Goal: Transaction & Acquisition: Purchase product/service

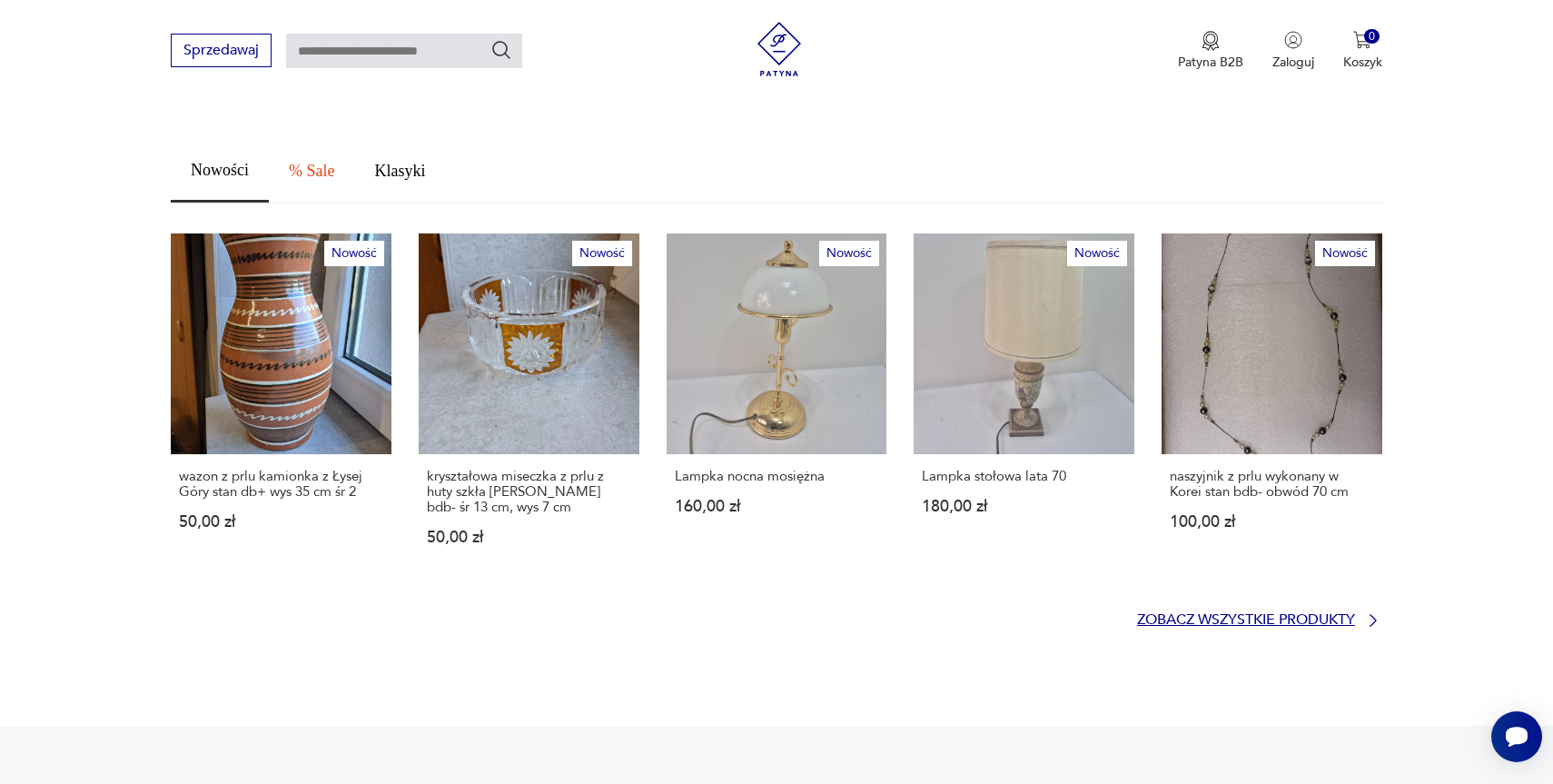
click at [1182, 613] on p "Zobacz wszystkie produkty" at bounding box center [1246, 619] width 218 height 12
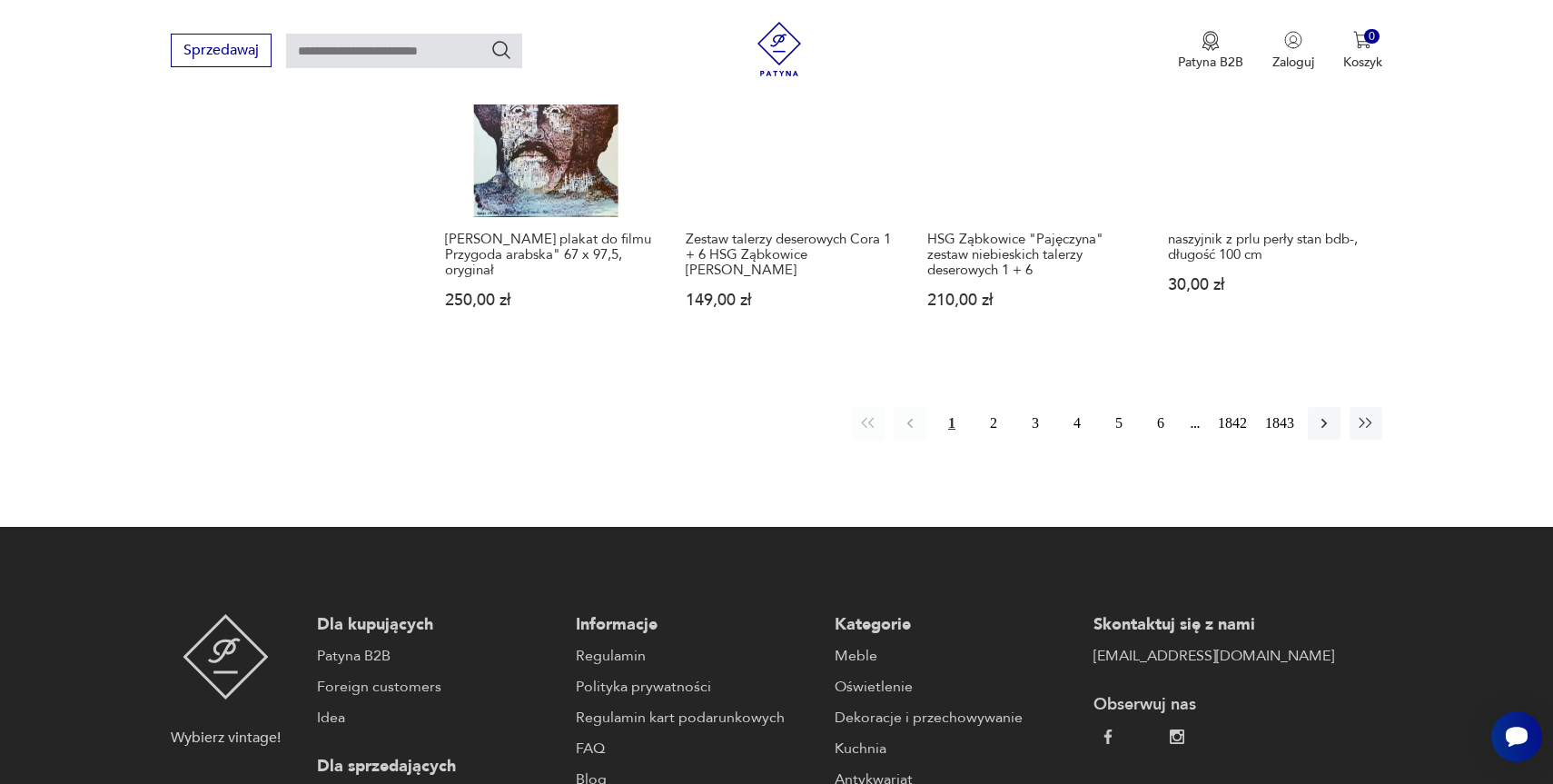
scroll to position [1736, 0]
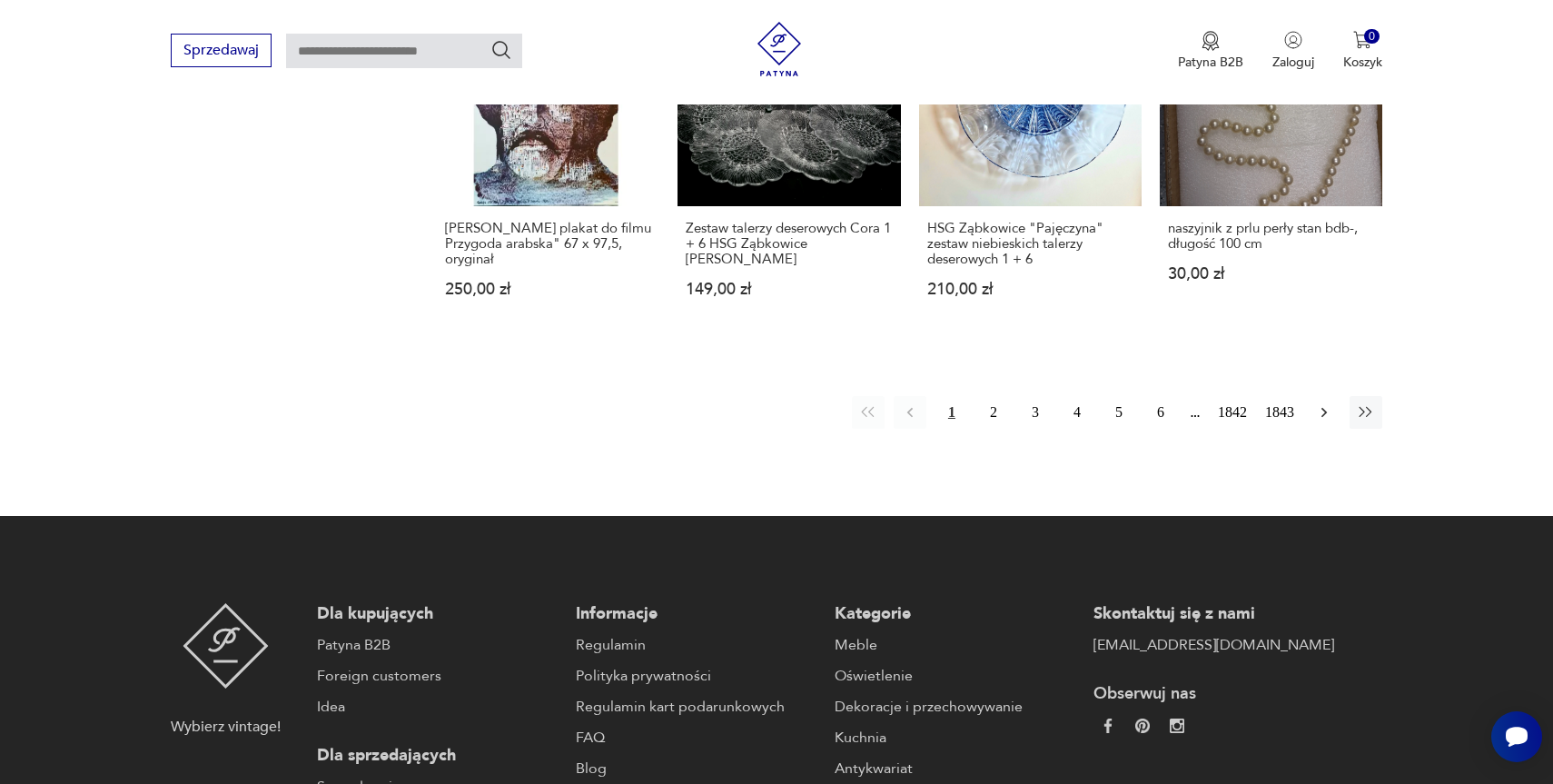
click at [1331, 403] on icon "button" at bounding box center [1324, 412] width 18 height 18
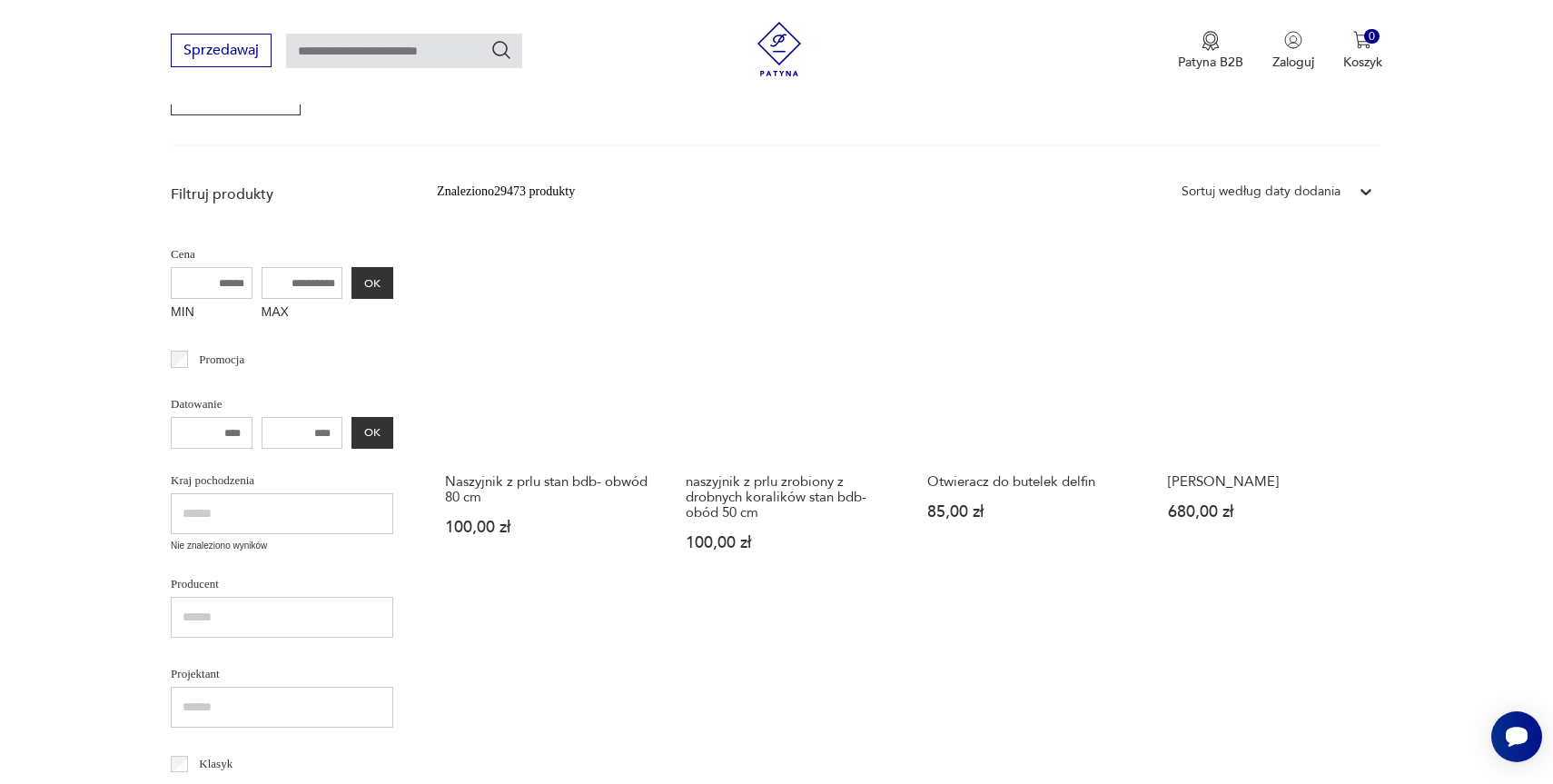
scroll to position [567, 0]
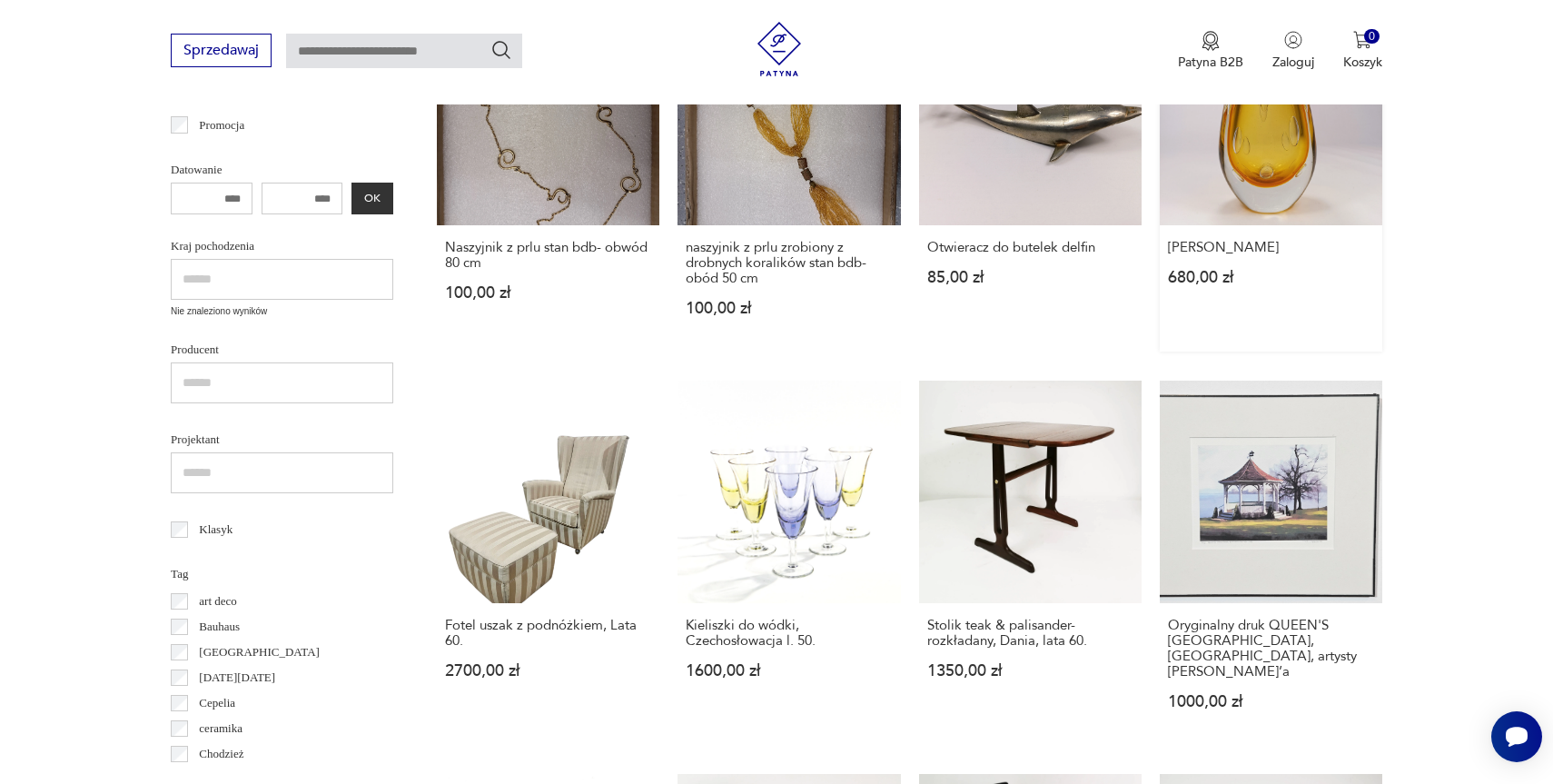
click at [1263, 180] on link "Wazon Murano 680,00 zł" at bounding box center [1272, 178] width 223 height 349
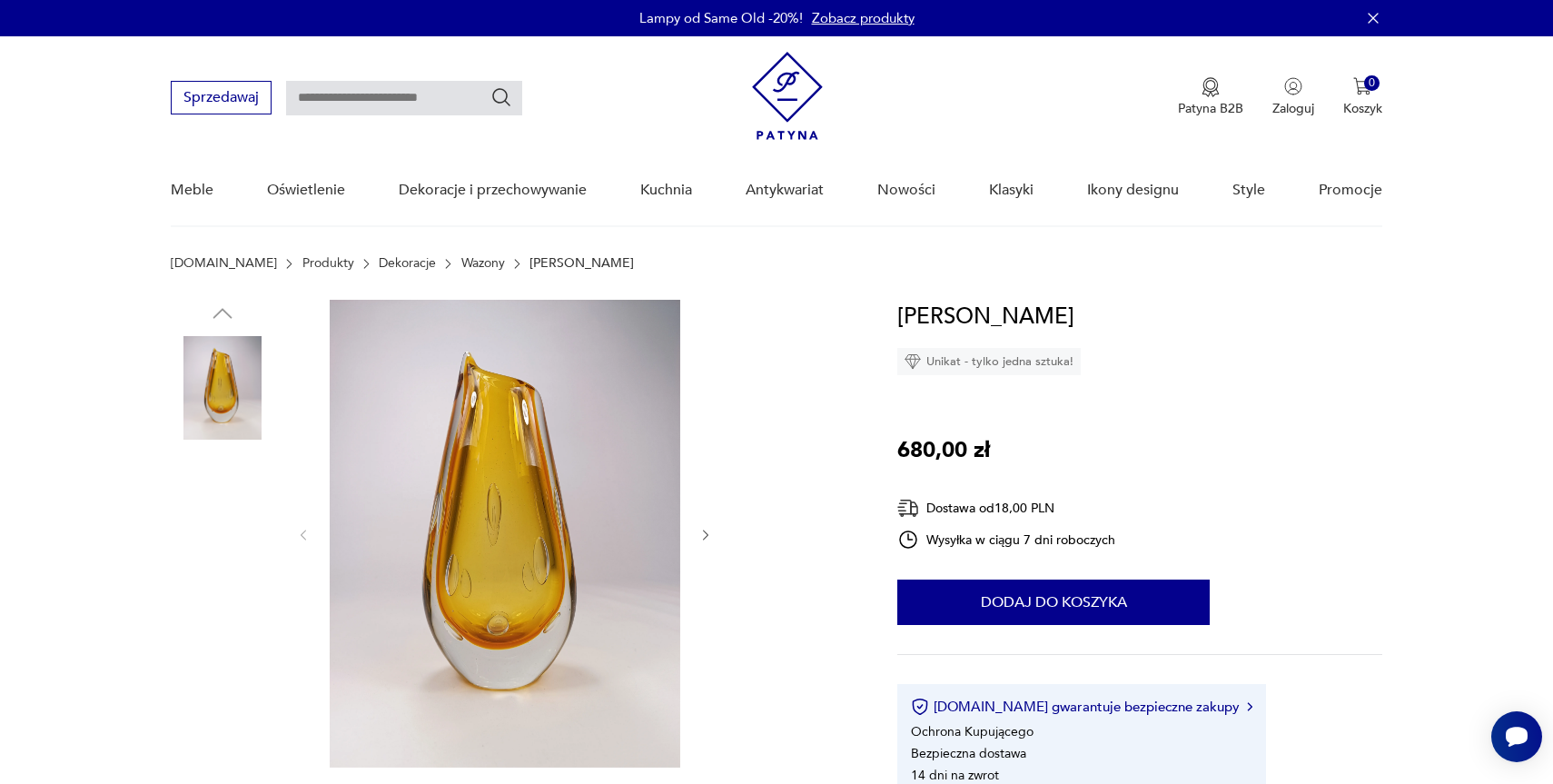
scroll to position [118, 0]
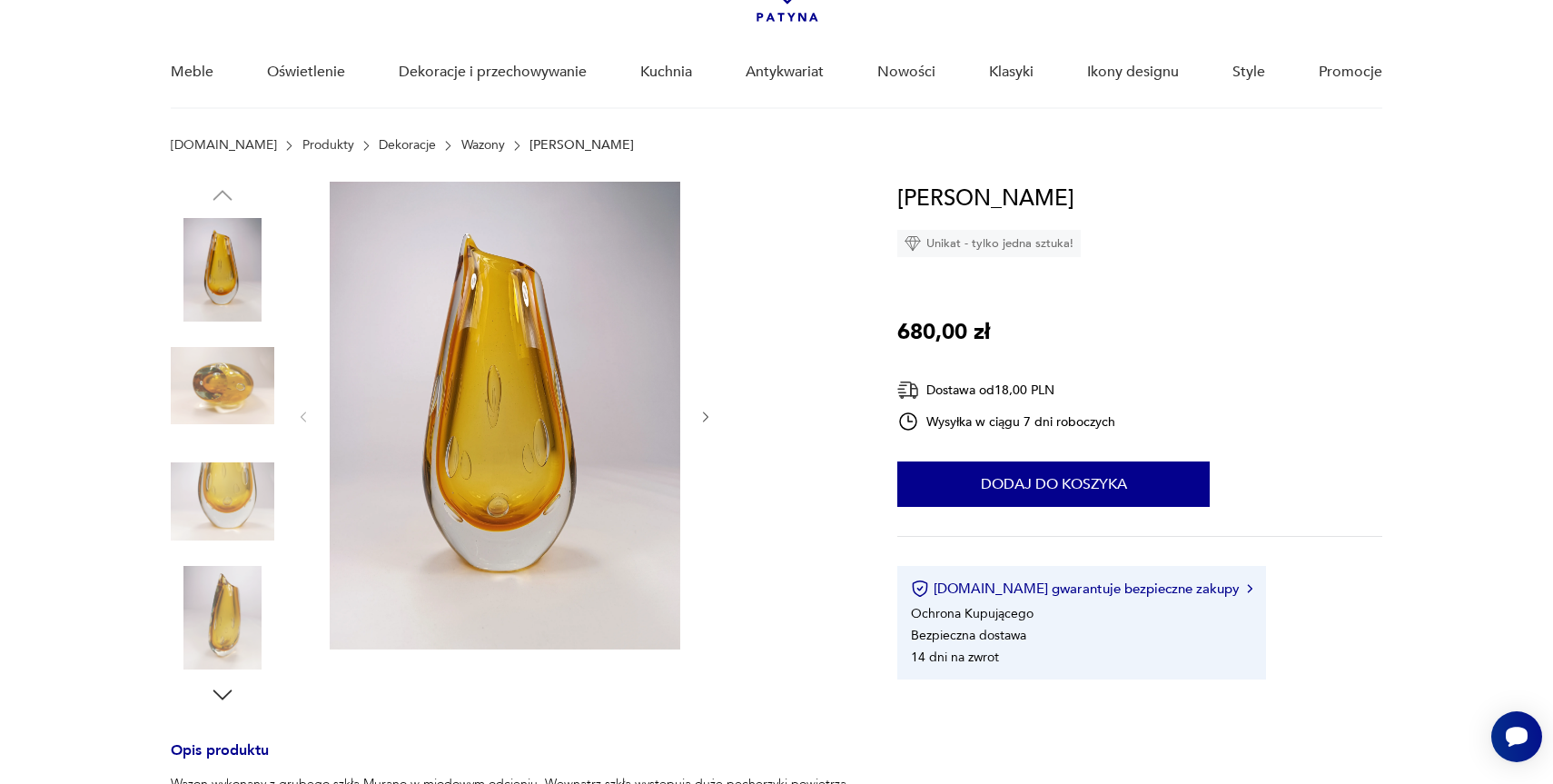
click at [231, 396] on img at bounding box center [222, 386] width 104 height 104
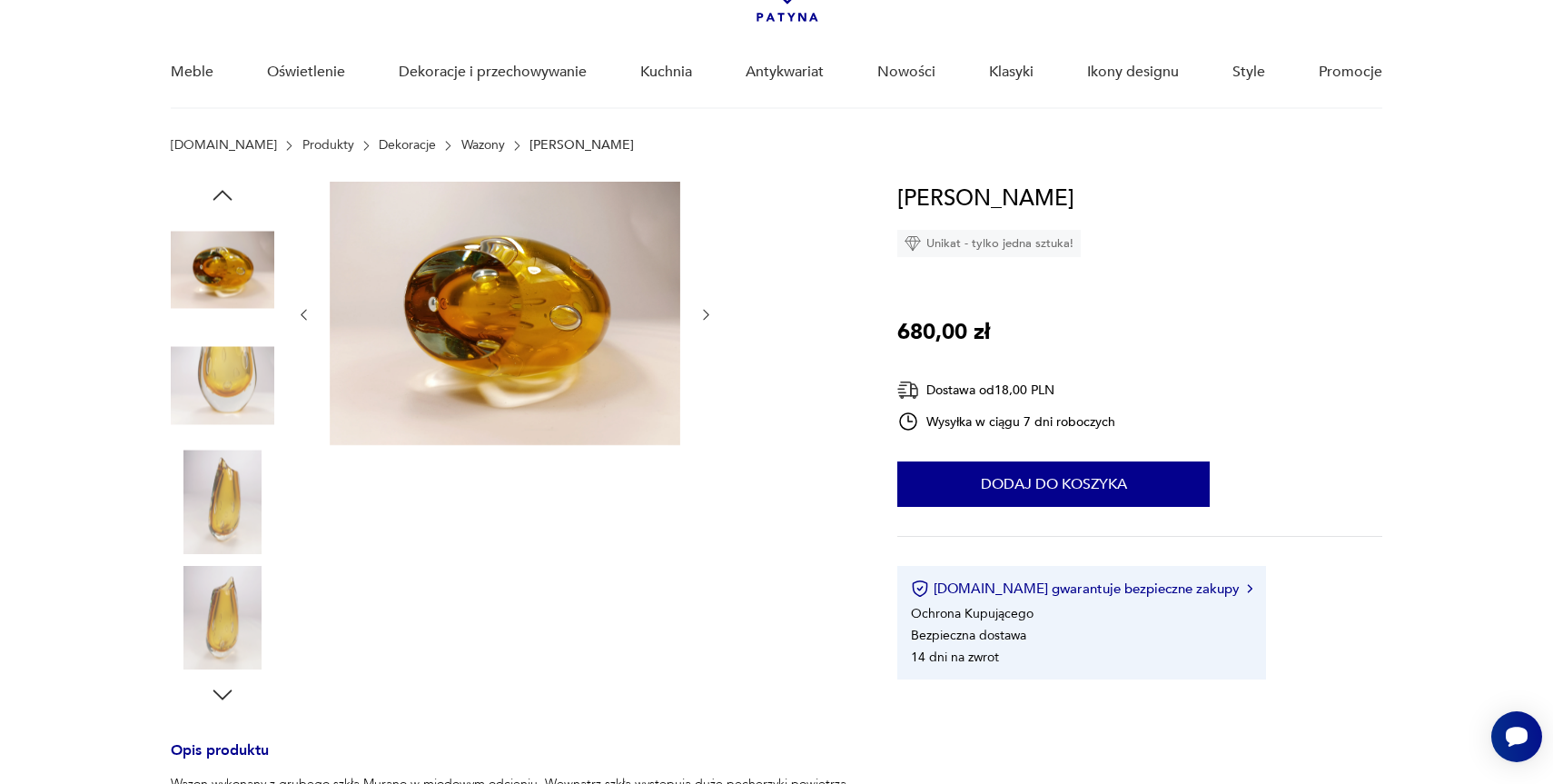
click at [213, 499] on img at bounding box center [222, 501] width 104 height 104
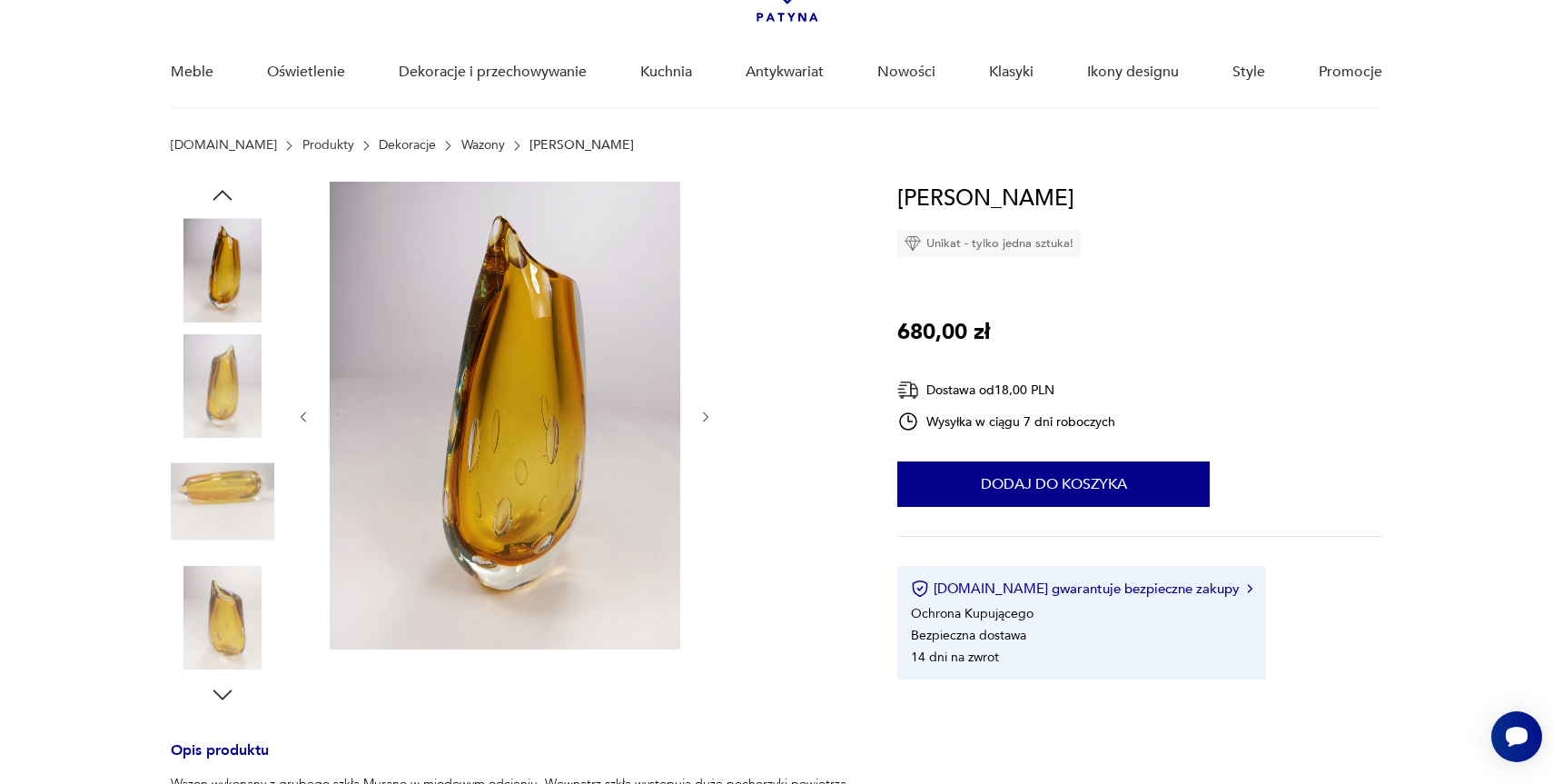
click at [213, 499] on img at bounding box center [222, 501] width 104 height 104
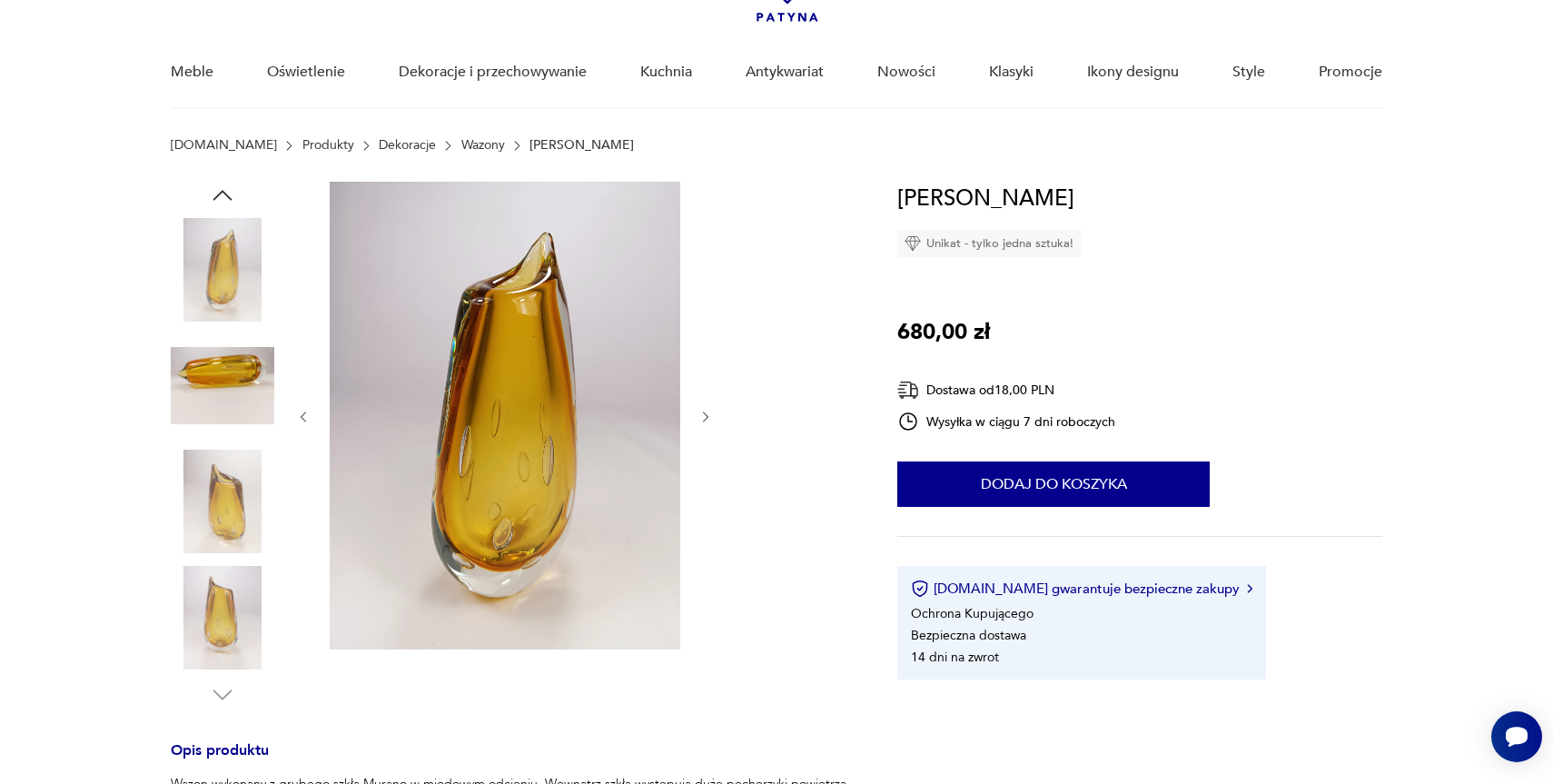
click at [213, 499] on img at bounding box center [222, 501] width 104 height 104
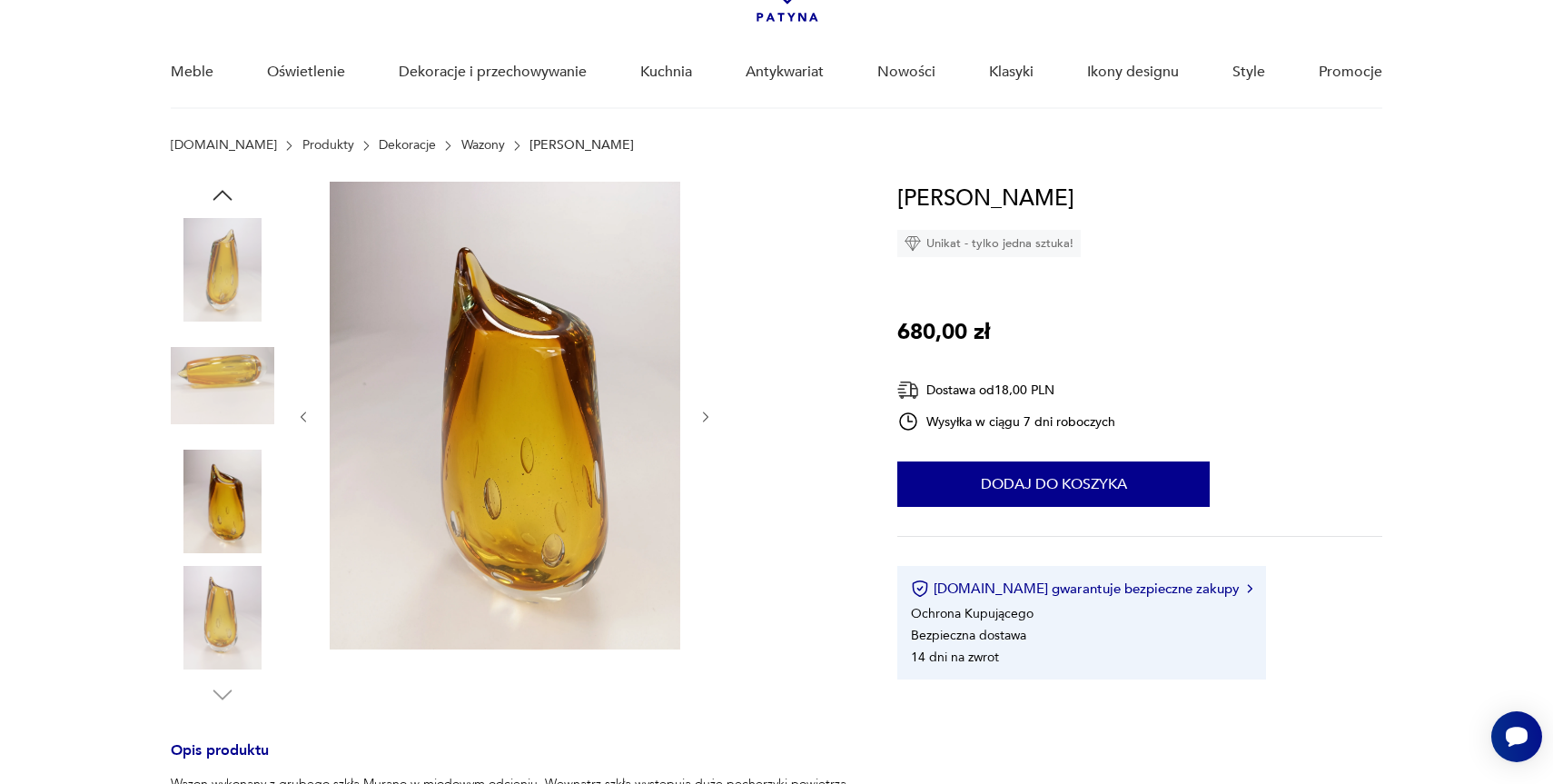
click at [211, 578] on img at bounding box center [222, 617] width 104 height 104
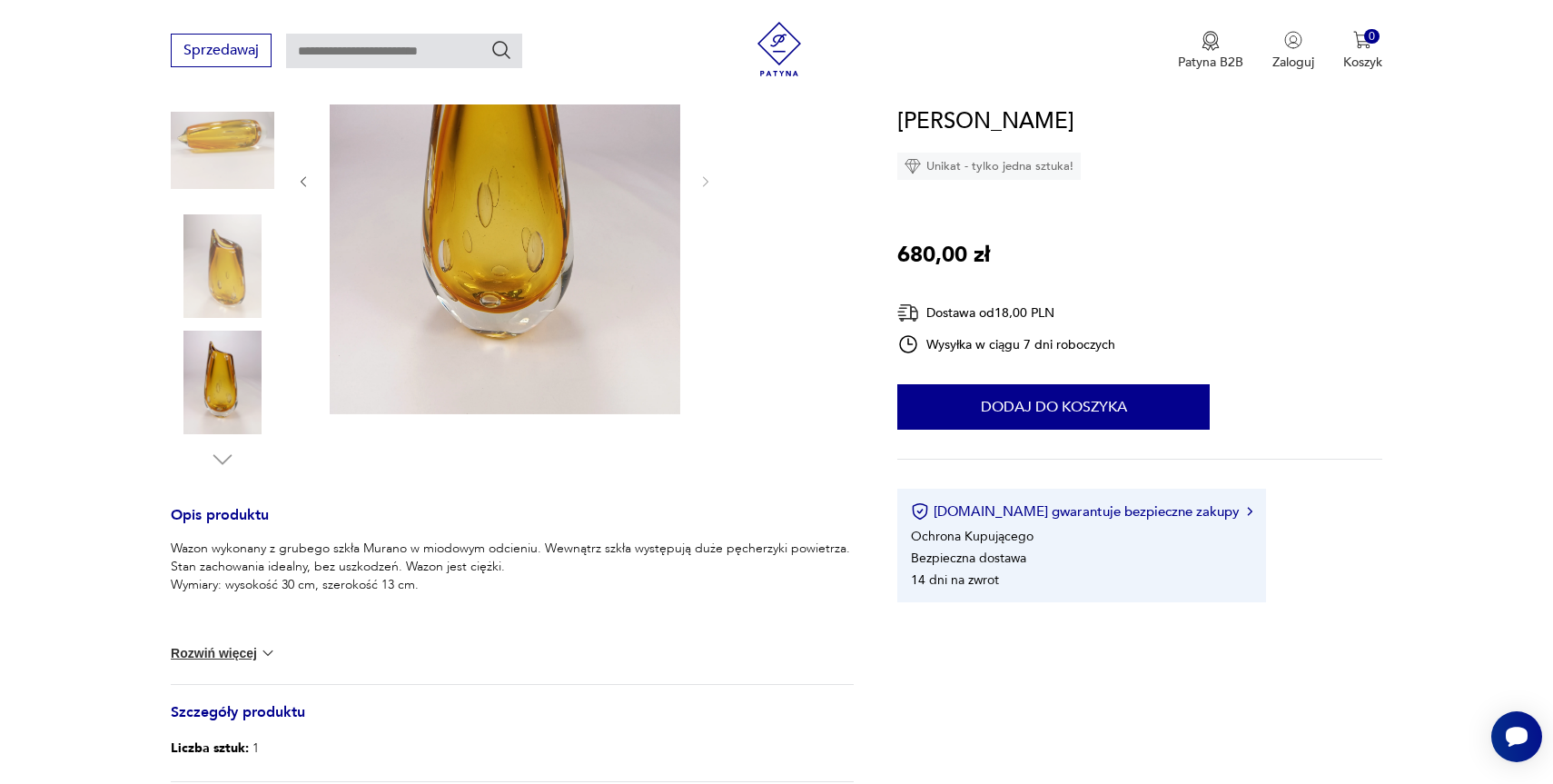
scroll to position [355, 0]
